Goal: Information Seeking & Learning: Learn about a topic

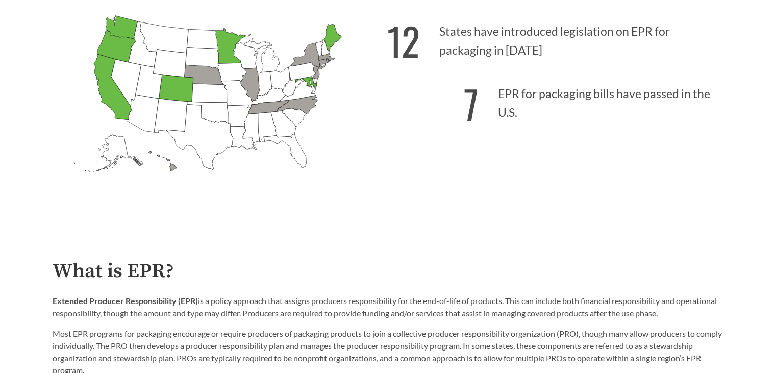
scroll to position [336, 0]
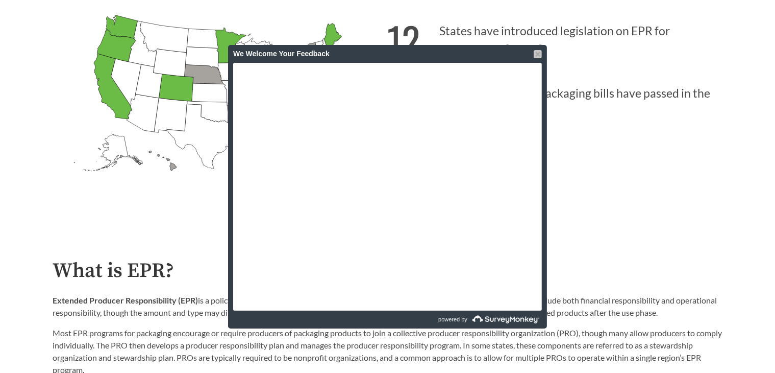
click at [536, 51] on div at bounding box center [538, 54] width 8 height 8
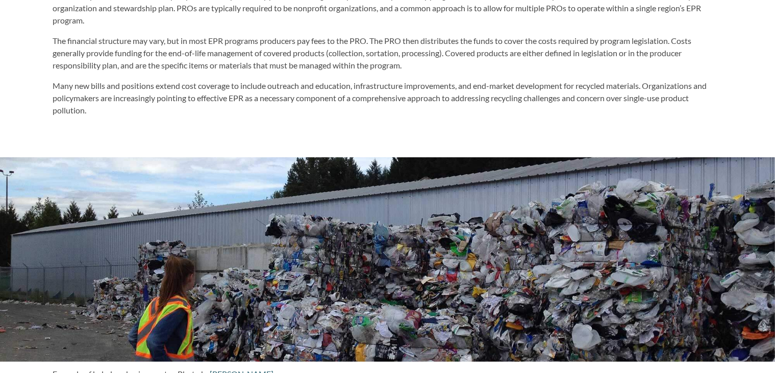
scroll to position [687, 0]
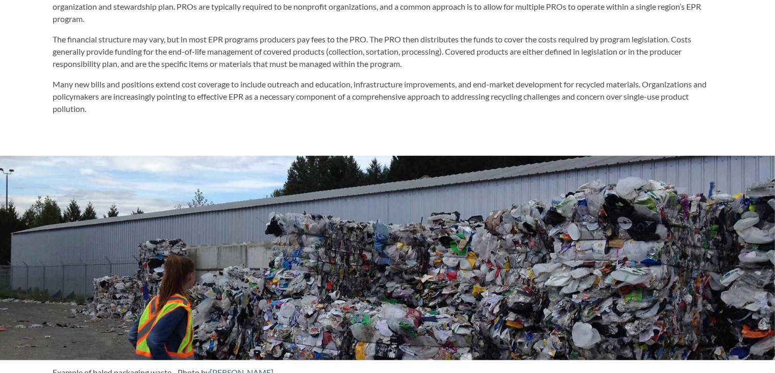
click at [527, 44] on p "The financial structure may vary, but in most EPR programs producers pay fees t…" at bounding box center [388, 51] width 670 height 37
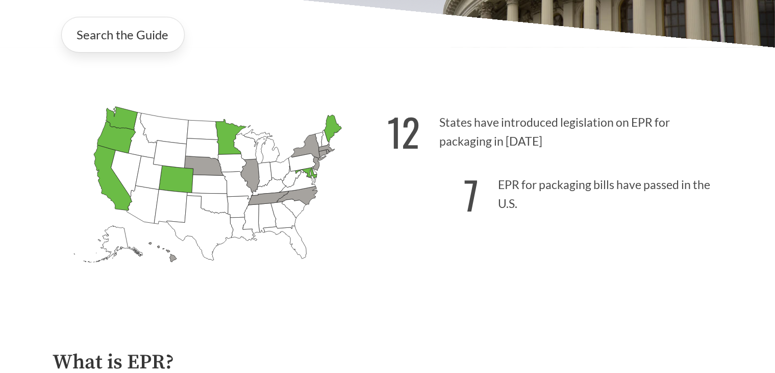
scroll to position [244, 0]
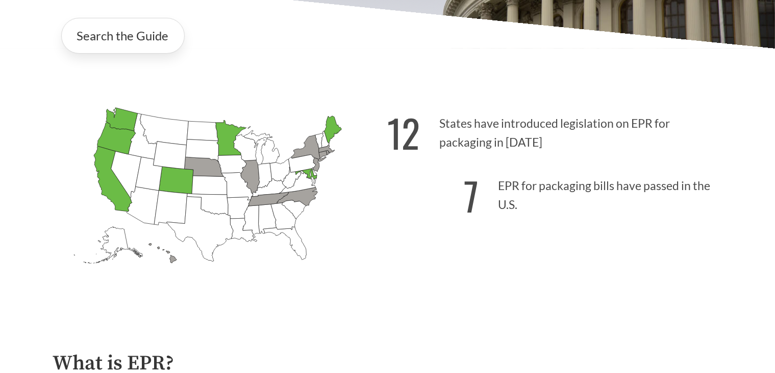
click at [233, 155] on icon "[US_STATE] Passed: 1" at bounding box center [230, 137] width 31 height 35
click at [416, 137] on strong "12" at bounding box center [404, 132] width 33 height 57
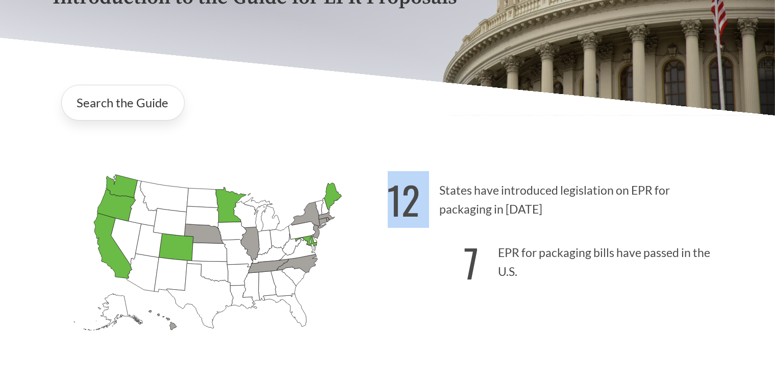
scroll to position [155, 0]
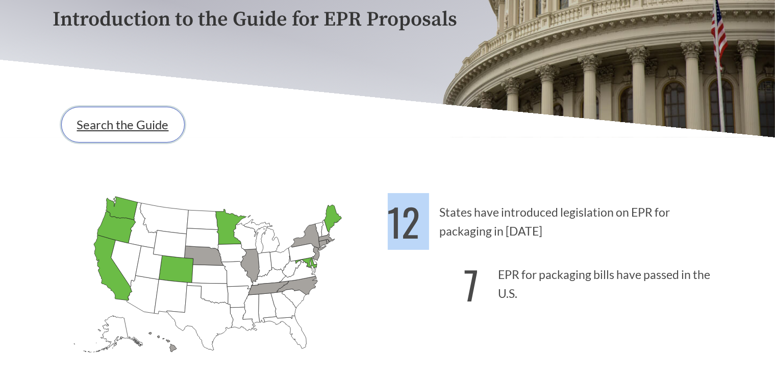
click at [140, 139] on link "Search the Guide" at bounding box center [123, 125] width 124 height 36
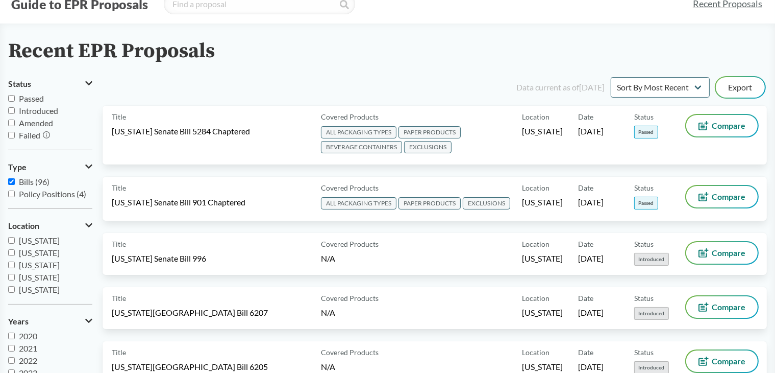
scroll to position [31, 0]
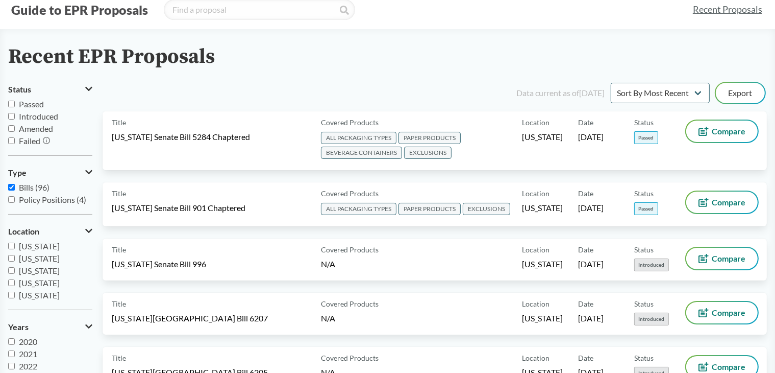
click at [668, 82] on div "Data current as of 12/11/2024 Sort By Most Recent Sort By Status Export" at bounding box center [441, 93] width 652 height 25
click at [660, 92] on select "Sort By Most Recent Sort By Status" at bounding box center [660, 93] width 99 height 20
click at [657, 92] on select "Sort By Most Recent Sort By Status" at bounding box center [660, 93] width 99 height 20
click at [36, 104] on span "Passed" at bounding box center [31, 104] width 25 height 10
click at [15, 104] on input "Passed" at bounding box center [11, 104] width 7 height 7
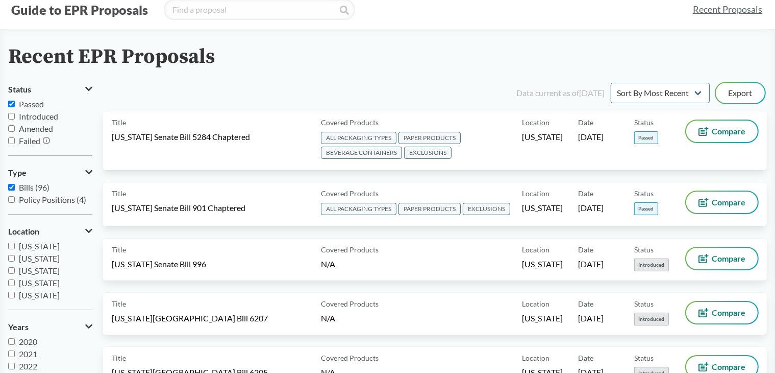
checkbox input "true"
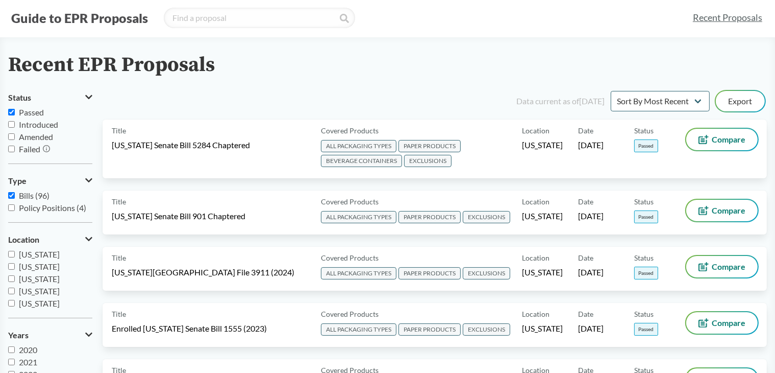
scroll to position [35, 0]
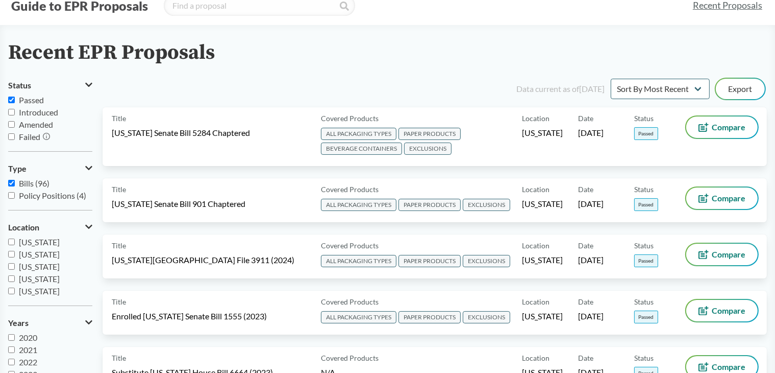
click at [43, 109] on span "Introduced" at bounding box center [38, 112] width 39 height 10
click at [15, 109] on input "Introduced" at bounding box center [11, 112] width 7 height 7
checkbox input "true"
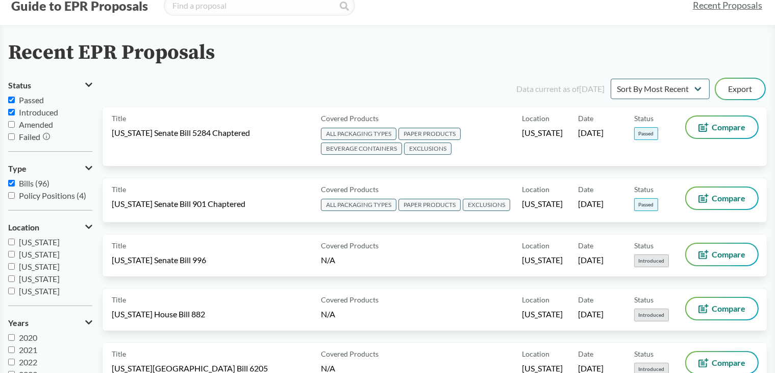
click at [21, 100] on span "Passed" at bounding box center [31, 100] width 25 height 10
click at [15, 100] on input "Passed" at bounding box center [11, 99] width 7 height 7
checkbox input "false"
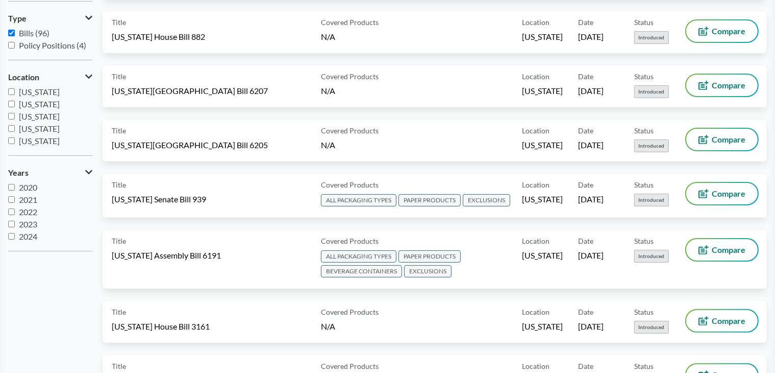
scroll to position [12, 0]
click at [27, 236] on span "2025" at bounding box center [28, 236] width 18 height 10
click at [15, 236] on input "2025" at bounding box center [11, 236] width 7 height 7
checkbox input "true"
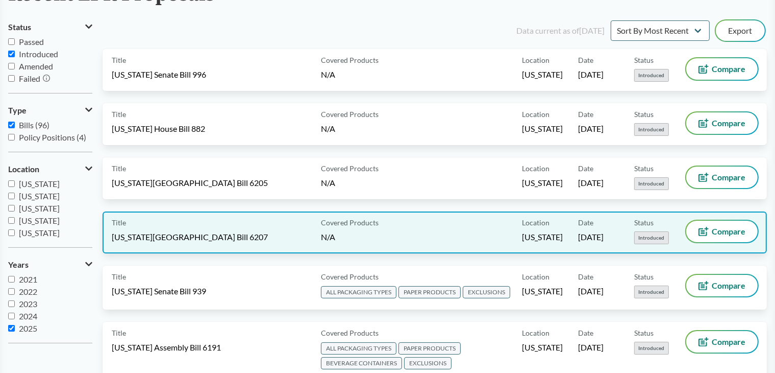
scroll to position [0, 0]
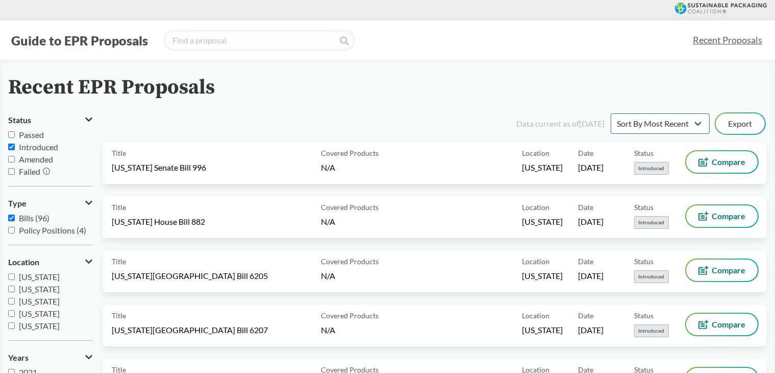
click at [551, 40] on div "Guide to EPR Proposals" at bounding box center [346, 40] width 676 height 20
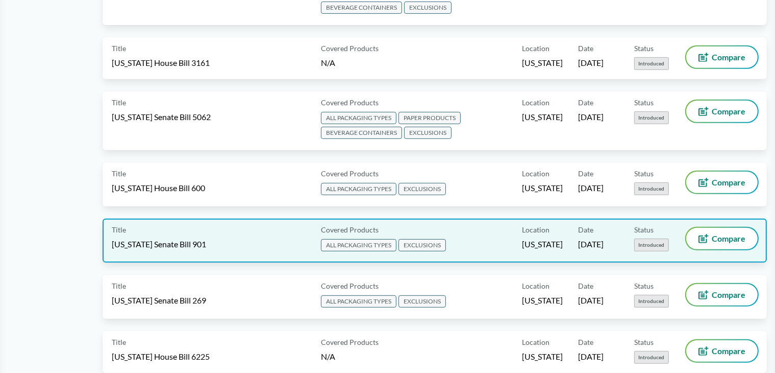
scroll to position [451, 0]
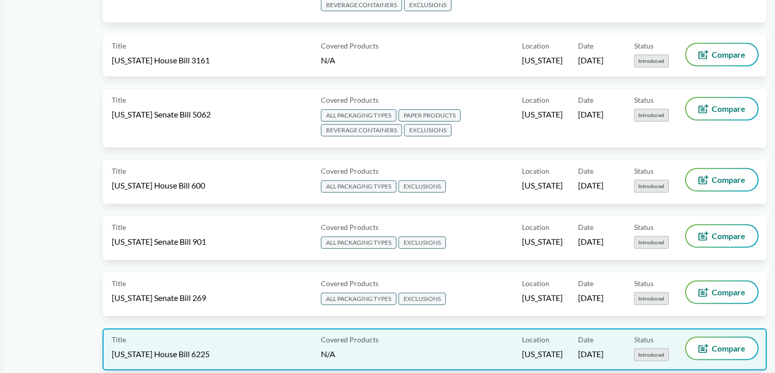
click at [201, 337] on div "Title Connecticut House Bill 6225" at bounding box center [214, 348] width 205 height 23
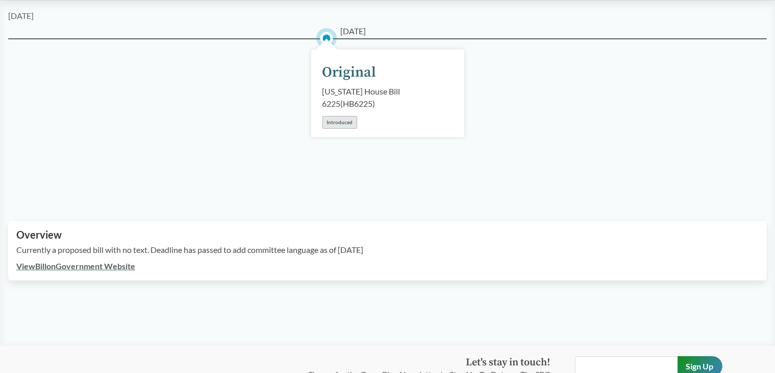
scroll to position [125, 0]
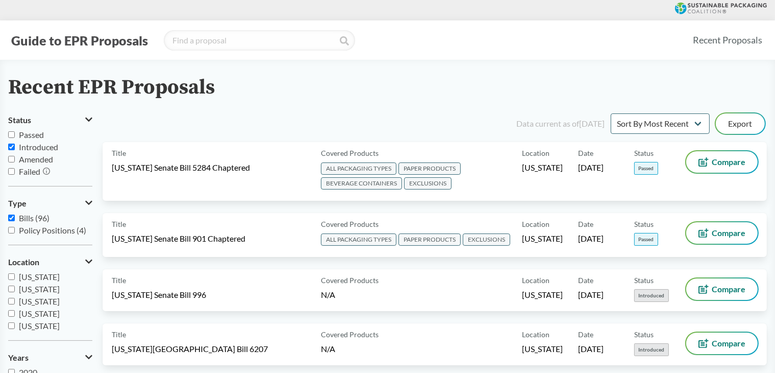
click at [49, 162] on span "Amended" at bounding box center [36, 159] width 34 height 10
click at [15, 162] on input "Amended" at bounding box center [11, 159] width 7 height 7
checkbox input "true"
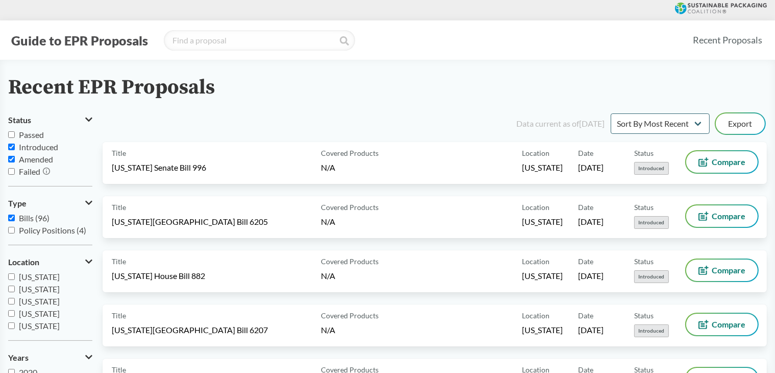
click at [47, 152] on label "Introduced" at bounding box center [50, 147] width 84 height 12
click at [15, 150] on input "Introduced" at bounding box center [11, 146] width 7 height 7
checkbox input "false"
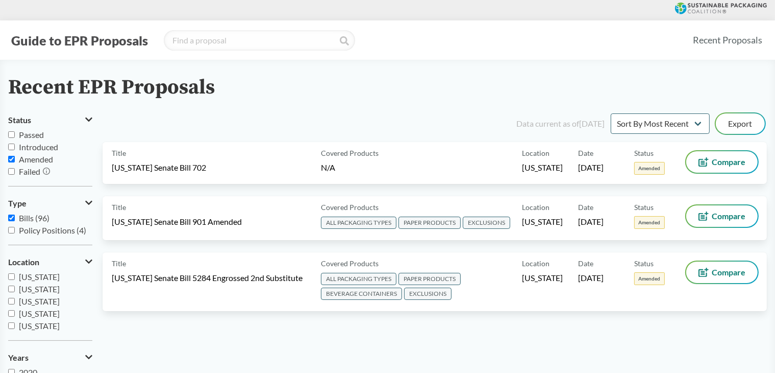
click at [46, 162] on span "Amended" at bounding box center [36, 159] width 34 height 10
click at [15, 162] on input "Amended" at bounding box center [11, 159] width 7 height 7
checkbox input "false"
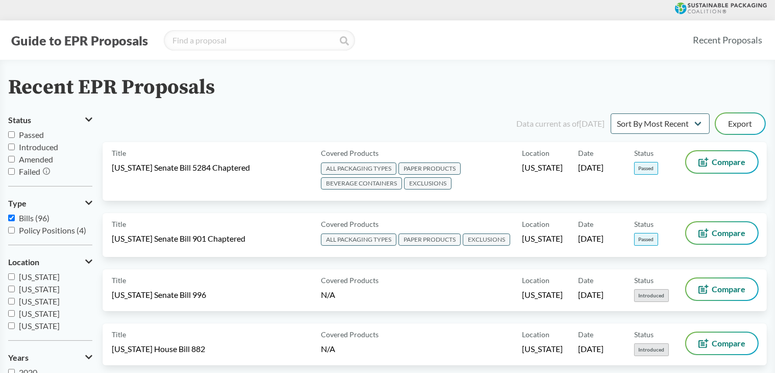
click at [31, 174] on span "Failed" at bounding box center [29, 171] width 21 height 10
click at [15, 174] on input "Failed" at bounding box center [11, 171] width 7 height 7
checkbox input "true"
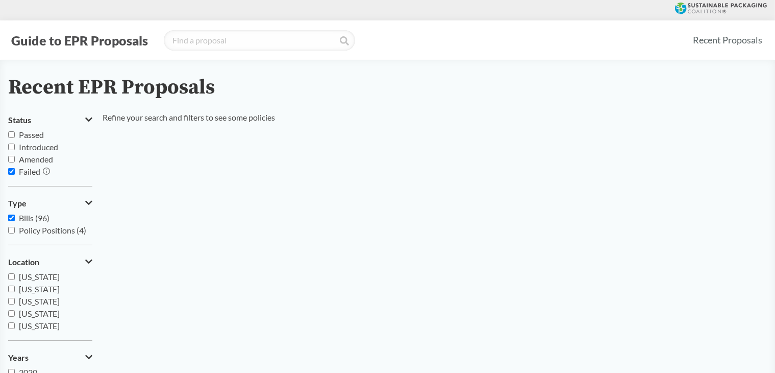
click at [43, 166] on div at bounding box center [46, 171] width 7 height 12
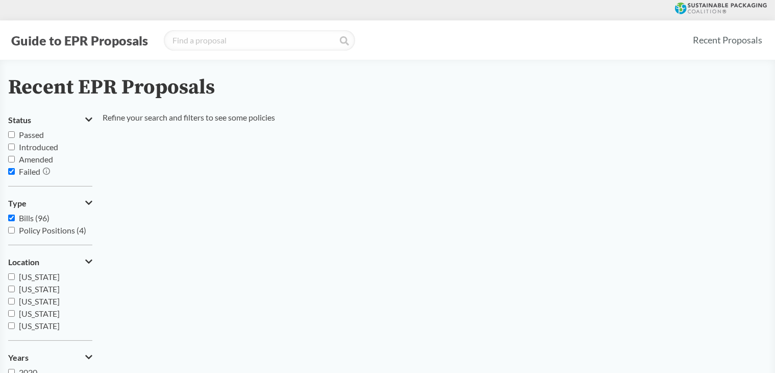
click at [120, 43] on button "Guide to EPR Proposals" at bounding box center [79, 40] width 143 height 16
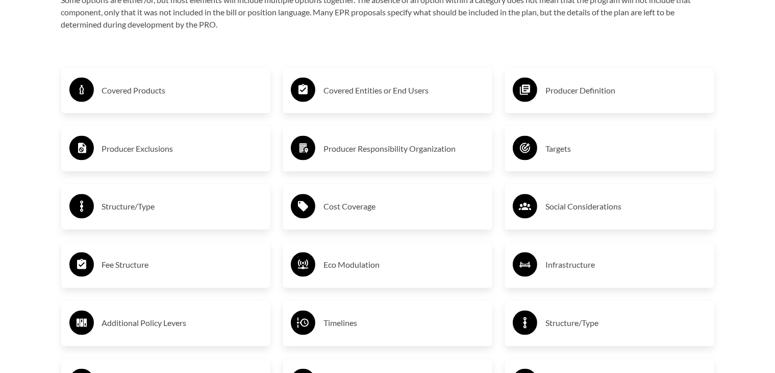
scroll to position [1739, 0]
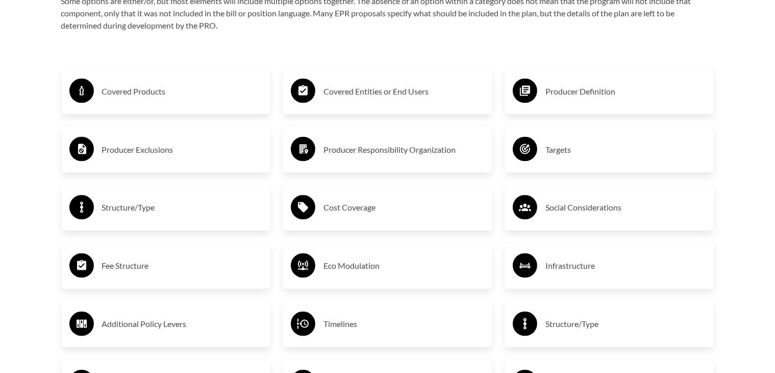
click at [171, 98] on h3 "Covered Products" at bounding box center [182, 91] width 161 height 16
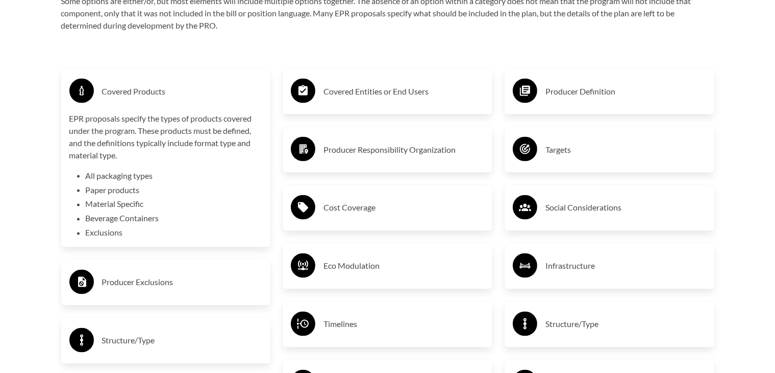
click at [335, 79] on div "Covered Entities or End Users" at bounding box center [387, 92] width 193 height 30
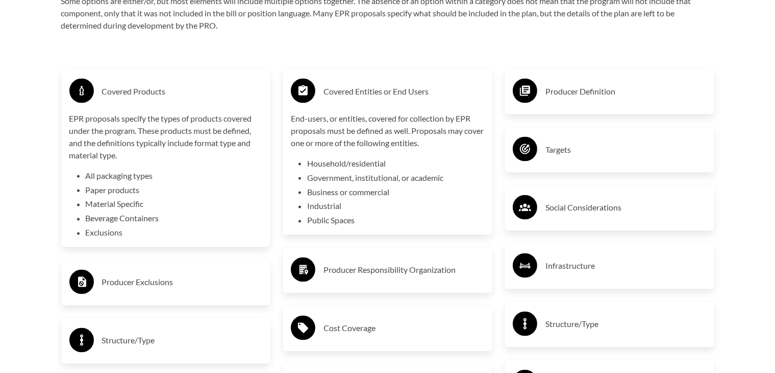
click at [543, 86] on div "Producer Definition" at bounding box center [609, 92] width 193 height 30
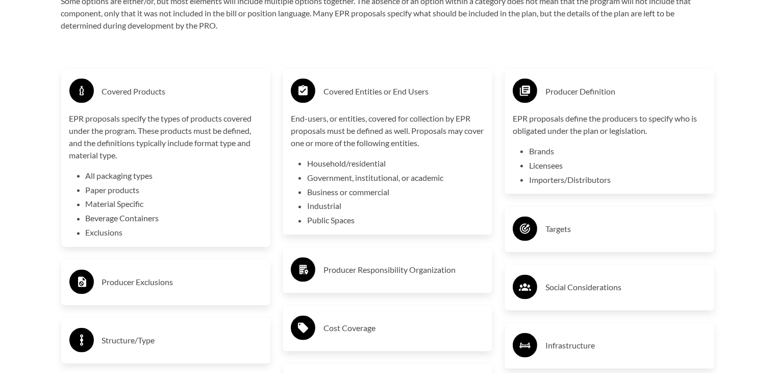
click at [577, 219] on div "Targets" at bounding box center [609, 229] width 193 height 30
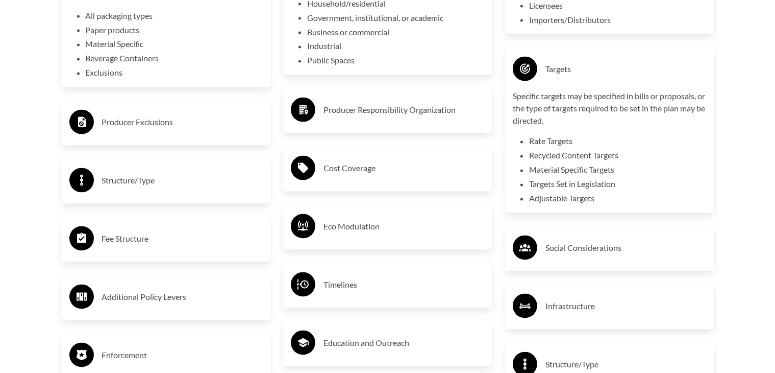
scroll to position [1903, 0]
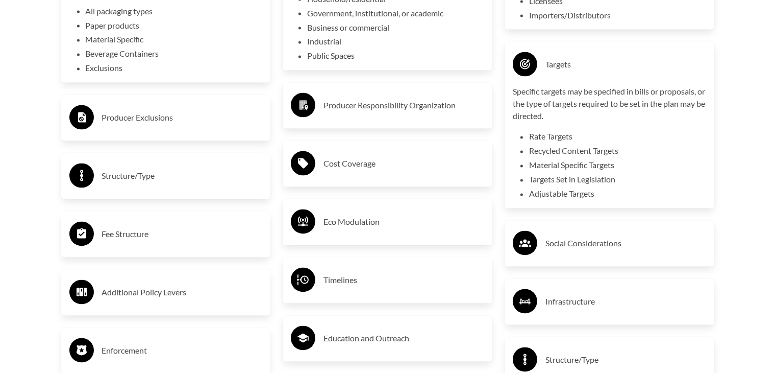
click at [582, 231] on div "Social Considerations" at bounding box center [609, 244] width 193 height 30
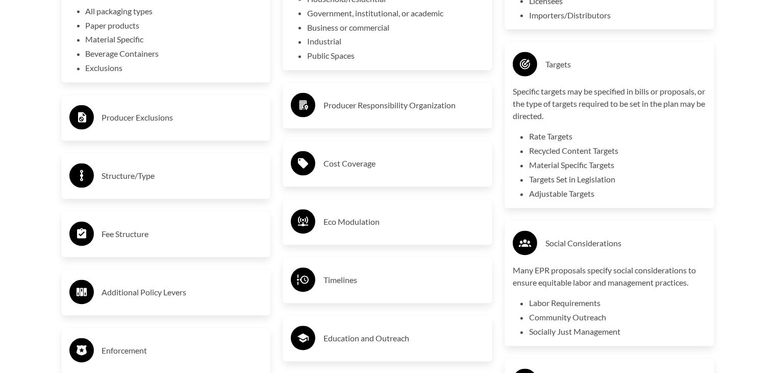
click at [413, 193] on div "Covered Entities or End Users End-users, or entities, covered for collection by…" at bounding box center [388, 242] width 222 height 712
drag, startPoint x: 407, startPoint y: 213, endPoint x: 393, endPoint y: 143, distance: 70.9
click at [393, 143] on div "Covered Entities or End Users End-users, or entities, covered for collection by…" at bounding box center [388, 242] width 222 height 712
click at [381, 170] on h3 "Cost Coverage" at bounding box center [404, 164] width 161 height 16
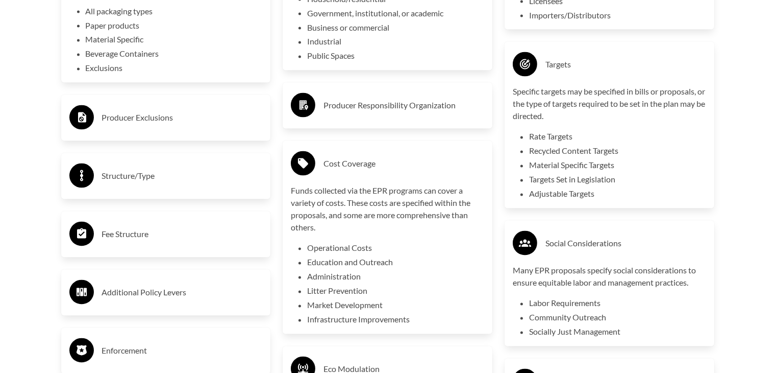
click at [377, 119] on div "Producer Responsibility Organization" at bounding box center [387, 106] width 193 height 30
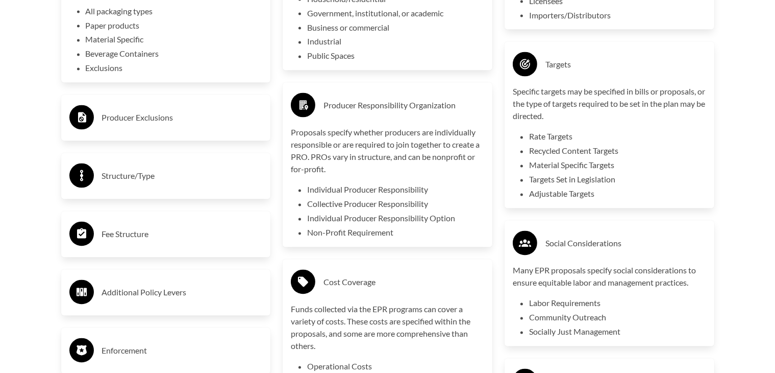
click at [255, 114] on h3 "Producer Exclusions" at bounding box center [182, 118] width 161 height 16
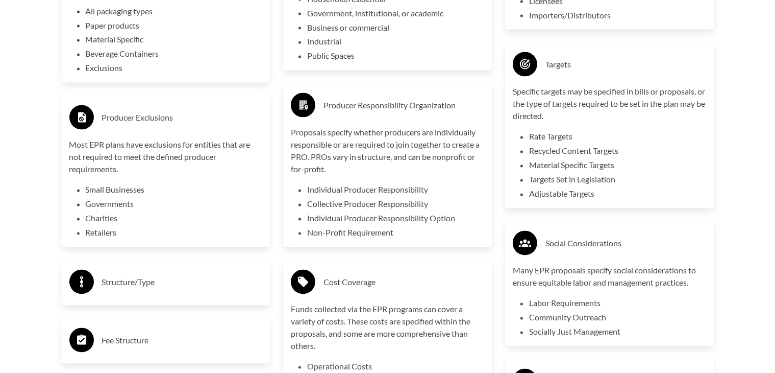
click at [203, 277] on h3 "Structure/Type" at bounding box center [182, 282] width 161 height 16
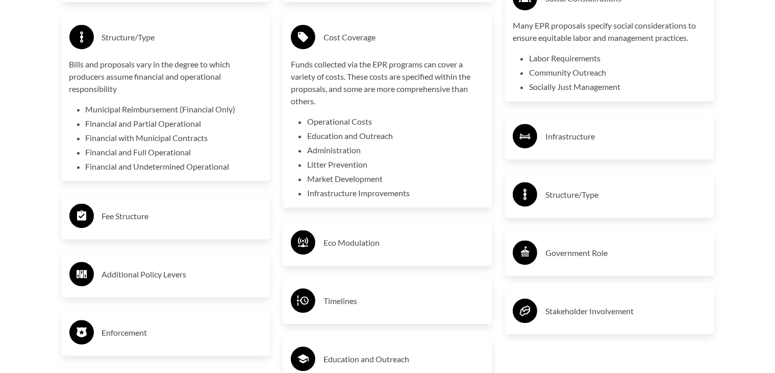
scroll to position [2167, 0]
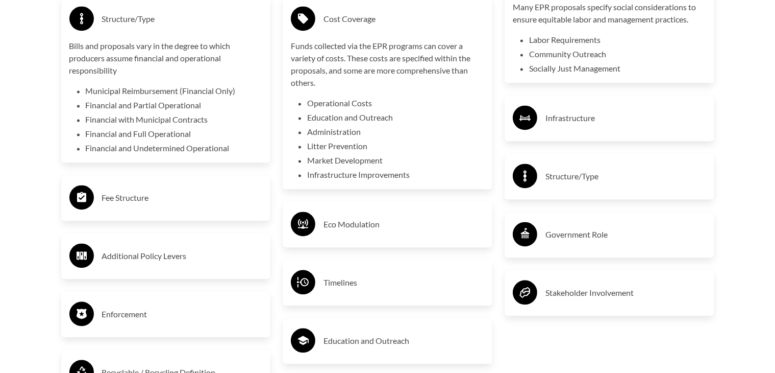
click at [178, 209] on div "Fee Structure" at bounding box center [165, 198] width 193 height 30
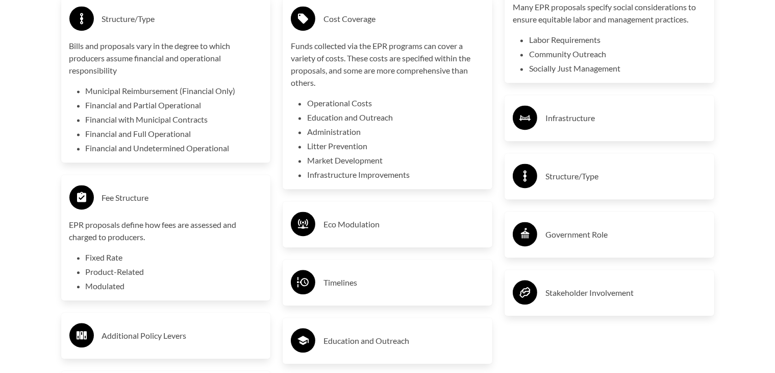
scroll to position [2219, 0]
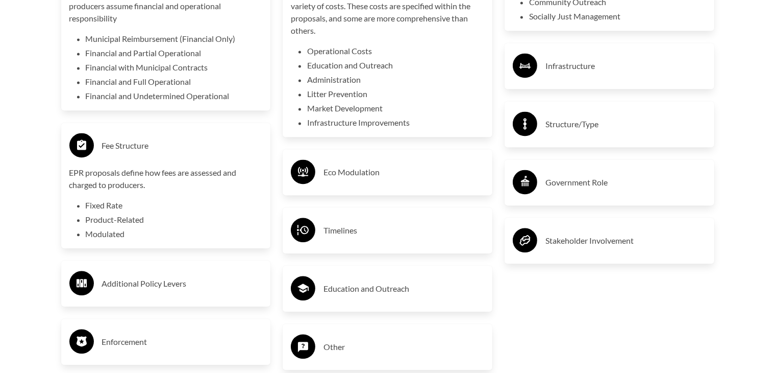
click at [327, 175] on h3 "Eco Modulation" at bounding box center [404, 172] width 161 height 16
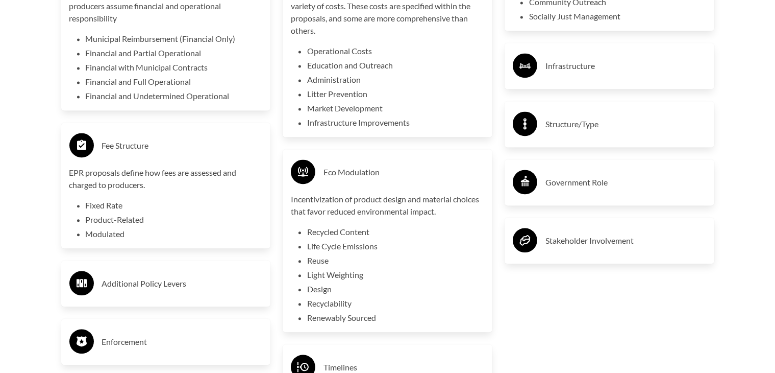
click at [553, 80] on div "Infrastructure" at bounding box center [609, 66] width 193 height 30
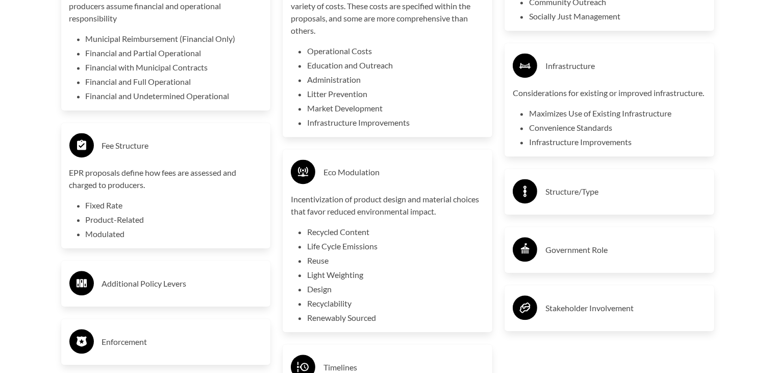
click at [576, 200] on h3 "Structure/Type" at bounding box center [626, 191] width 161 height 16
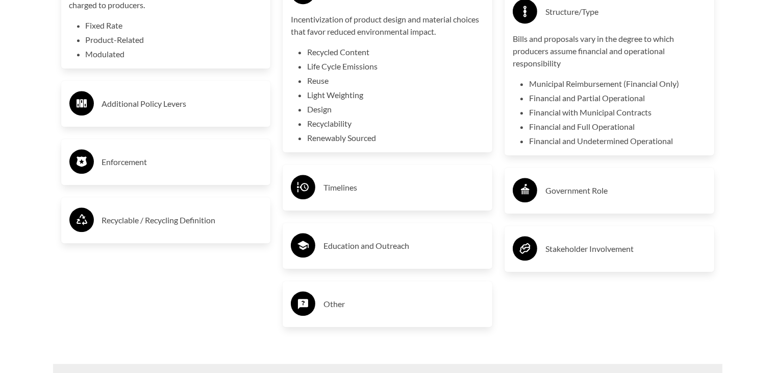
scroll to position [2404, 0]
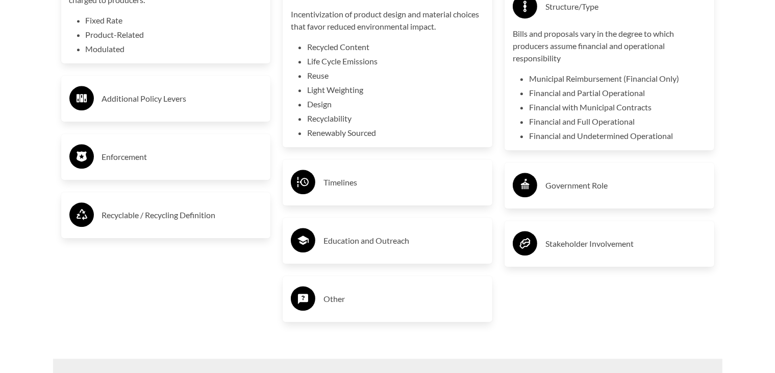
click at [576, 193] on h3 "Government Role" at bounding box center [626, 185] width 161 height 16
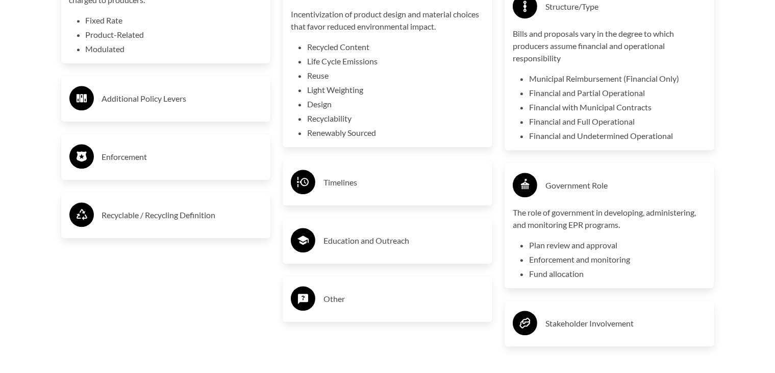
click at [557, 331] on h3 "Stakeholder Involvement" at bounding box center [626, 323] width 161 height 16
click at [445, 166] on div "Timelines" at bounding box center [388, 182] width 210 height 46
click at [426, 178] on h3 "Timelines" at bounding box center [404, 182] width 161 height 16
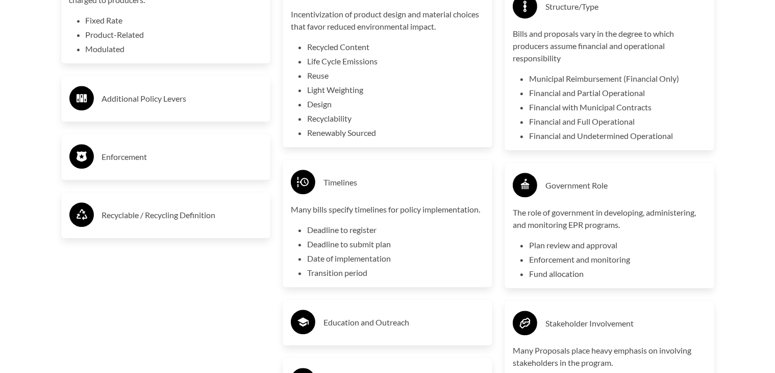
click at [397, 311] on div "Education and Outreach" at bounding box center [387, 322] width 193 height 30
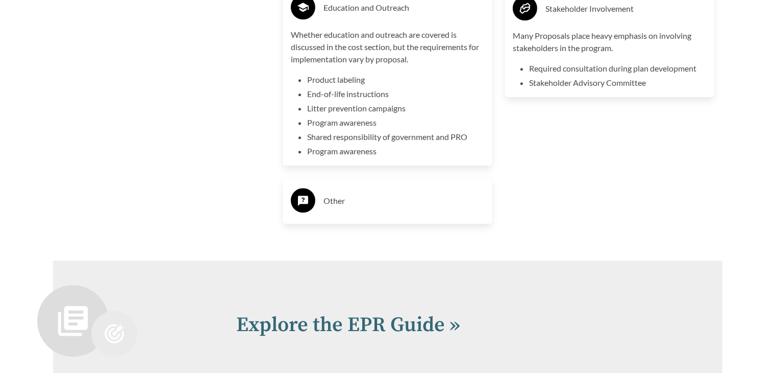
scroll to position [2724, 0]
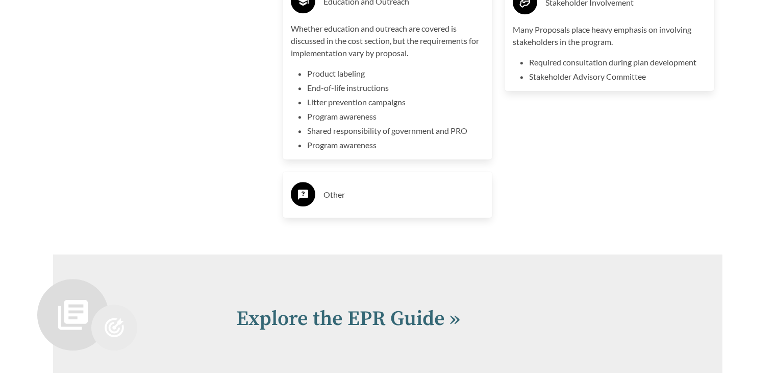
click at [406, 214] on div "Other" at bounding box center [388, 195] width 210 height 46
click at [406, 203] on div "Other" at bounding box center [387, 195] width 193 height 30
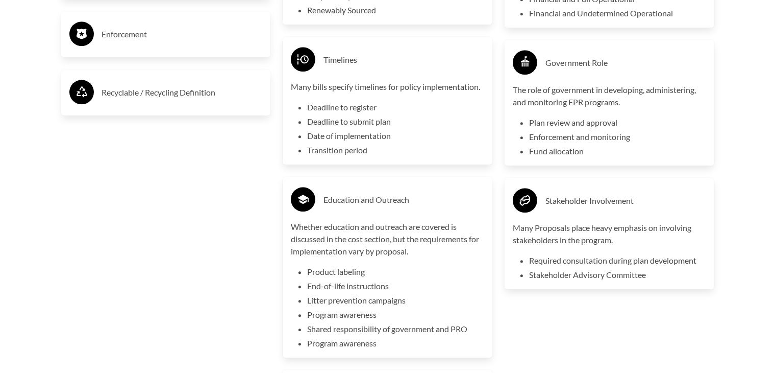
scroll to position [2526, 0]
click at [184, 23] on div "Enforcement" at bounding box center [165, 34] width 193 height 30
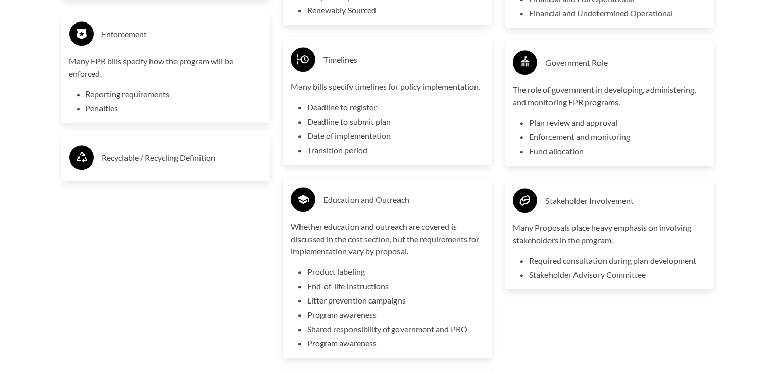
click at [174, 167] on div "Recyclable / Recycling Definition" at bounding box center [165, 158] width 193 height 30
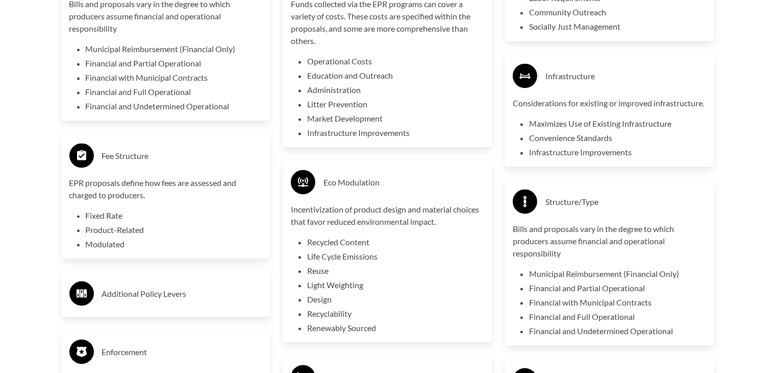
scroll to position [2260, 0]
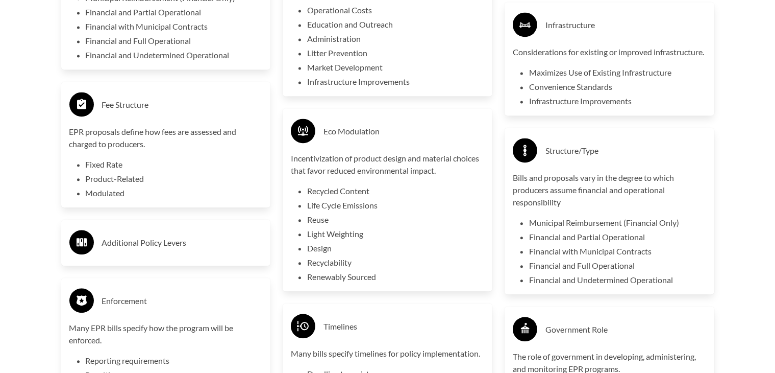
click at [172, 250] on h3 "Additional Policy Levers" at bounding box center [182, 242] width 161 height 16
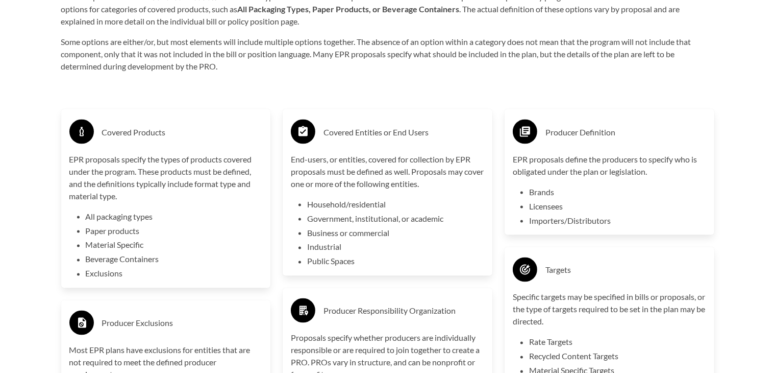
scroll to position [1697, 0]
